Goal: Complete application form

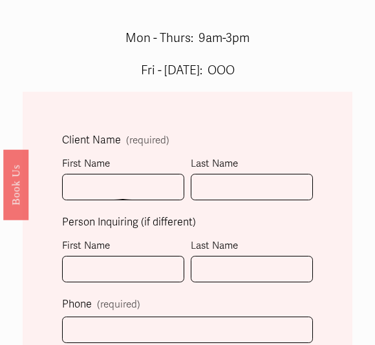
scroll to position [386, 0]
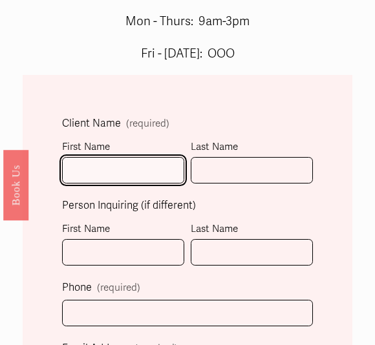
click at [156, 180] on input "First Name" at bounding box center [123, 170] width 122 height 26
type input "[PERSON_NAME]"
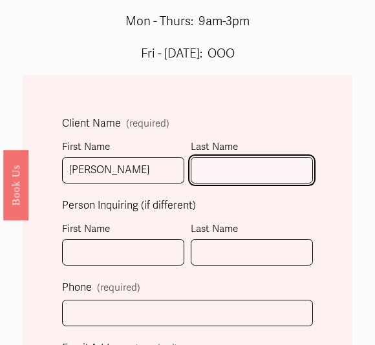
click at [278, 173] on input "Last Name" at bounding box center [252, 170] width 122 height 26
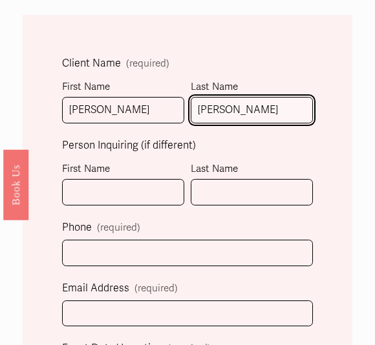
type input "[PERSON_NAME]"
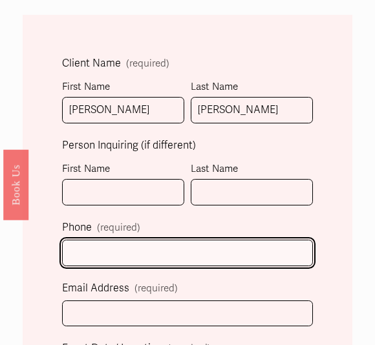
click at [193, 249] on input "text" at bounding box center [187, 253] width 251 height 26
type input "[PHONE_NUMBER]"
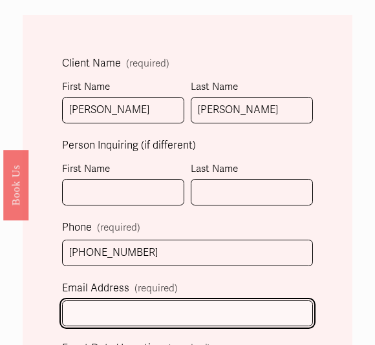
click at [248, 313] on input "Email Address (required)" at bounding box center [187, 314] width 251 height 26
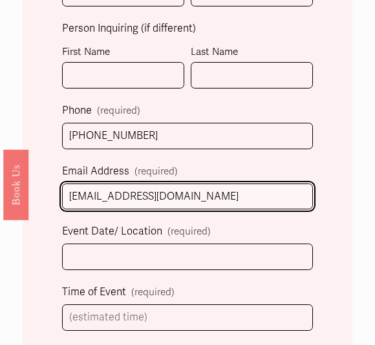
type input "[EMAIL_ADDRESS][DOMAIN_NAME]"
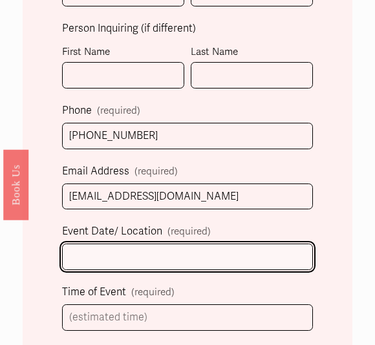
click at [257, 267] on input "Event Date/ Location (required)" at bounding box center [187, 257] width 251 height 26
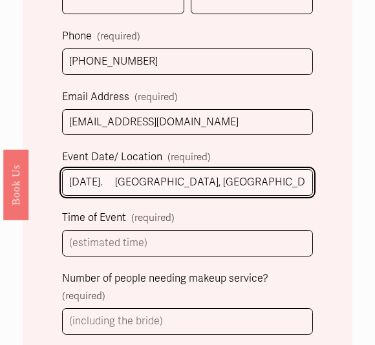
scroll to position [638, 0]
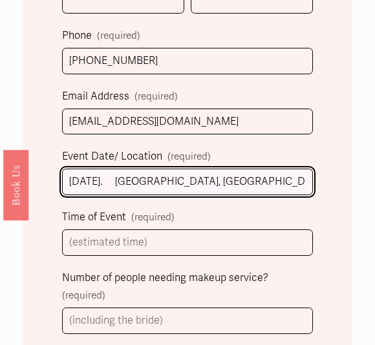
type input "[DATE]. [GEOGRAPHIC_DATA], [GEOGRAPHIC_DATA]"
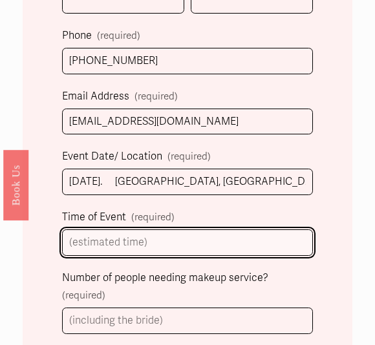
click at [288, 236] on input "Time of Event (required)" at bounding box center [187, 242] width 251 height 26
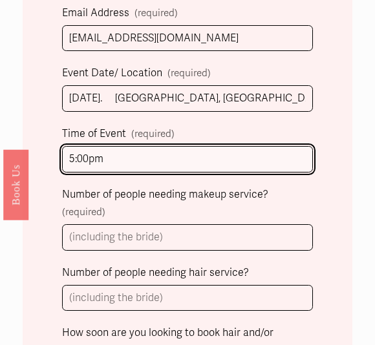
scroll to position [725, 0]
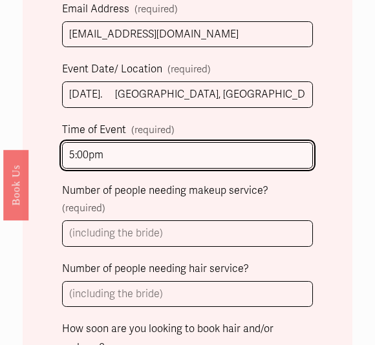
type input "5:00pm"
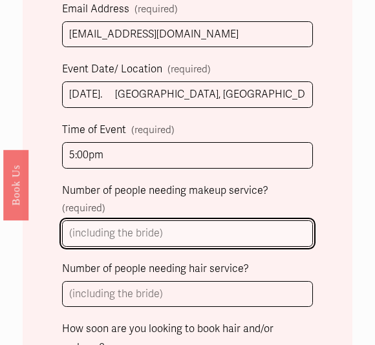
click at [284, 234] on input "Number of people needing makeup service? (required)" at bounding box center [187, 233] width 251 height 26
type input "9"
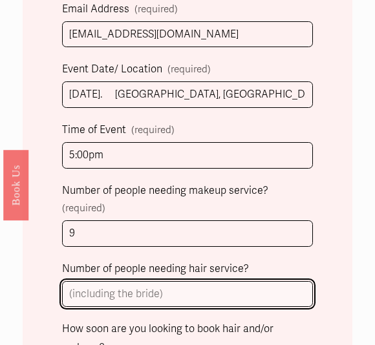
click at [277, 284] on input "Number of people needing hair service?" at bounding box center [187, 294] width 251 height 26
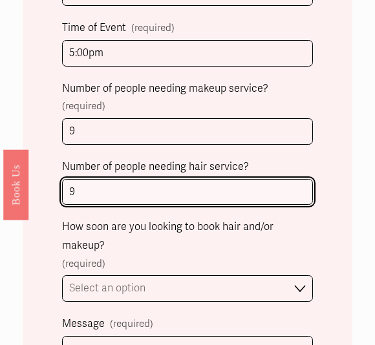
scroll to position [827, 0]
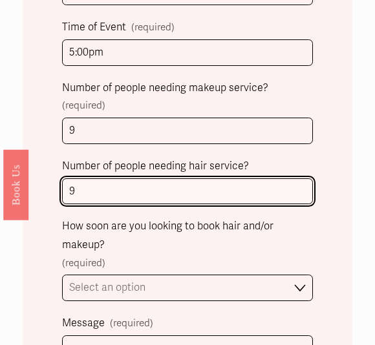
type input "9"
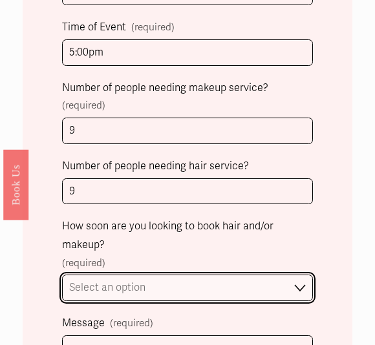
click at [289, 277] on select "Select an option Immediately 1-2 weeks I'm looking for information & not ready …" at bounding box center [187, 288] width 251 height 26
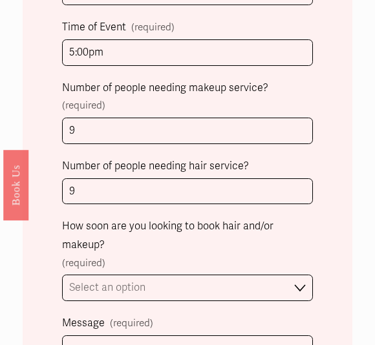
click at [211, 257] on div "How soon are you looking to book hair and/or makeup? (required)" at bounding box center [187, 244] width 251 height 55
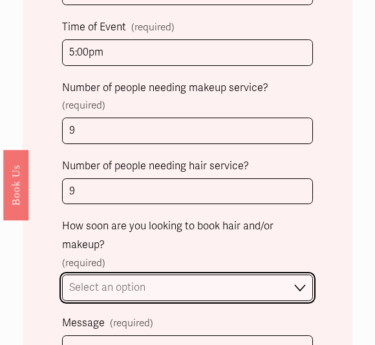
click at [273, 279] on select "Select an option Immediately 1-2 weeks I'm looking for information & not ready …" at bounding box center [187, 288] width 251 height 26
select select "I'm looking for information & not ready to book just yet"
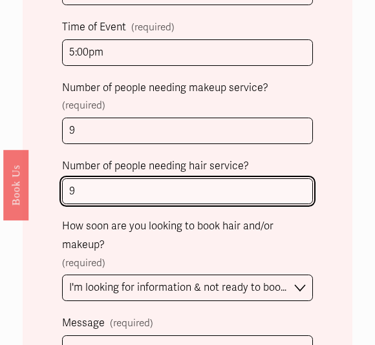
click at [268, 190] on input "9" at bounding box center [187, 191] width 251 height 26
type input "9"
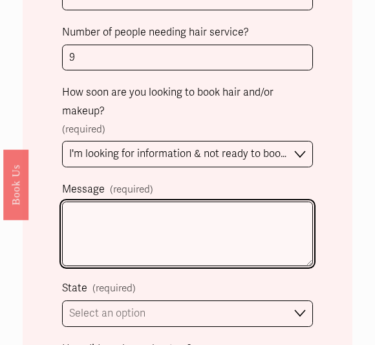
click at [261, 222] on textarea "Message (required)" at bounding box center [187, 234] width 251 height 65
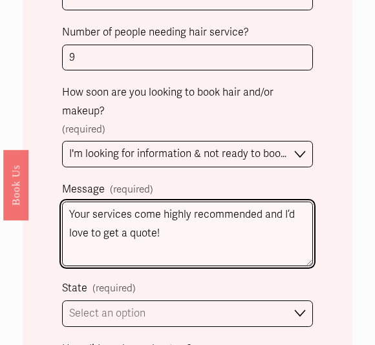
type textarea "Your services come highly recommended and I’d love to get a quote!"
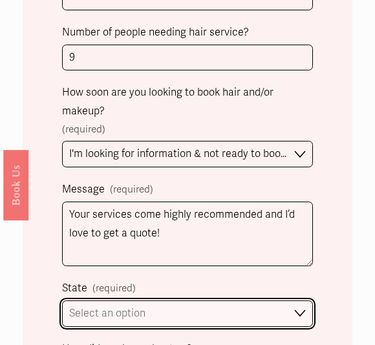
click at [275, 309] on select "Select an option Please Select One [GEOGRAPHIC_DATA], [GEOGRAPHIC_DATA] [GEOGRA…" at bounding box center [187, 314] width 251 height 26
select select "[GEOGRAPHIC_DATA], [GEOGRAPHIC_DATA]"
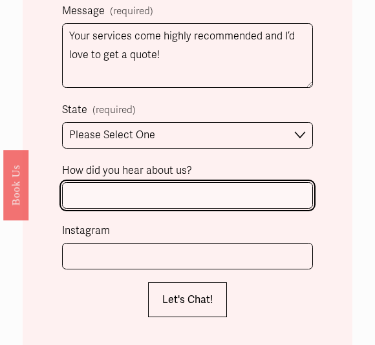
click at [249, 190] on input "How did you hear about us?" at bounding box center [187, 195] width 251 height 26
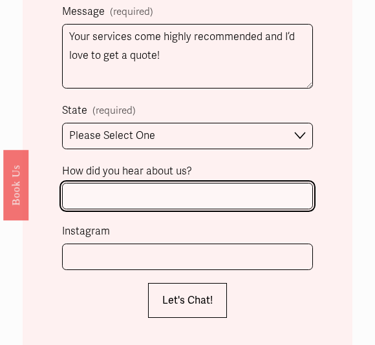
scroll to position [1140, 0]
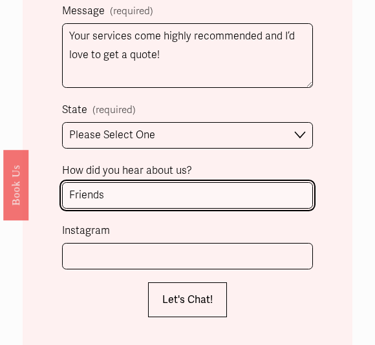
type input "Friends"
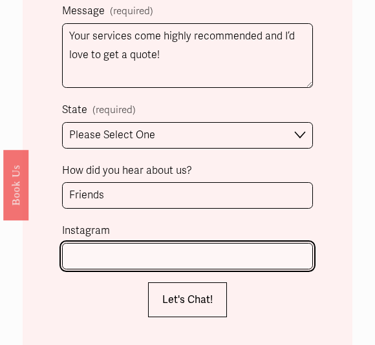
click at [269, 245] on input "Instagram" at bounding box center [187, 256] width 251 height 26
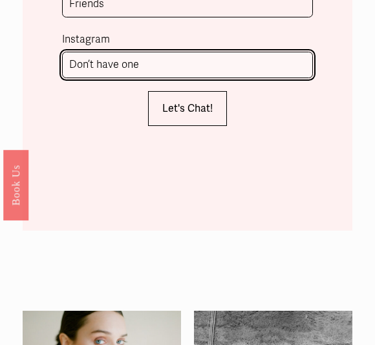
scroll to position [1328, 0]
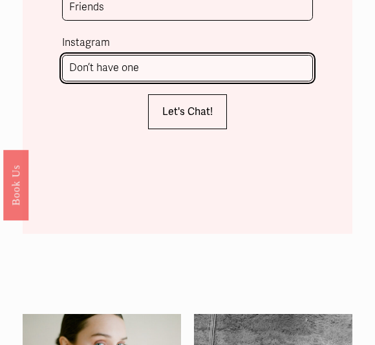
type input "Don’t have one"
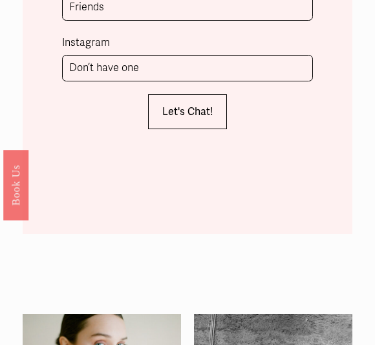
click at [204, 105] on span "Let's Chat!" at bounding box center [187, 111] width 50 height 13
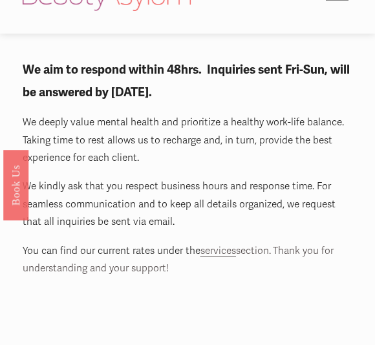
scroll to position [34, 0]
